Goal: Transaction & Acquisition: Purchase product/service

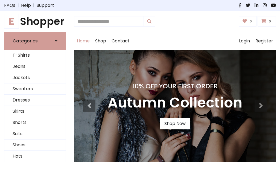
click at [140, 90] on h4 "10% Off Your First Order" at bounding box center [175, 86] width 135 height 8
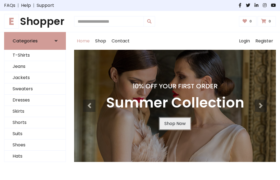
click at [175, 123] on link "Shop Now" at bounding box center [175, 123] width 31 height 11
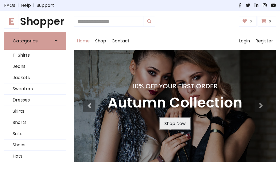
click at [175, 123] on link "Shop Now" at bounding box center [175, 123] width 31 height 11
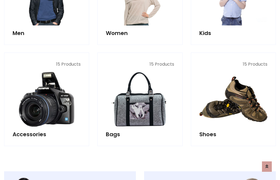
scroll to position [545, 0]
